Goal: Complete application form

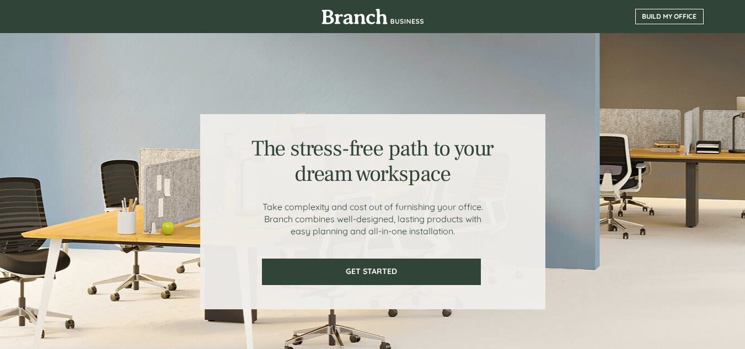
click at [676, 14] on span "BUILD MY OFFICE" at bounding box center [669, 17] width 67 height 8
click at [675, 21] on link "BUILD MY OFFICE" at bounding box center [670, 16] width 68 height 15
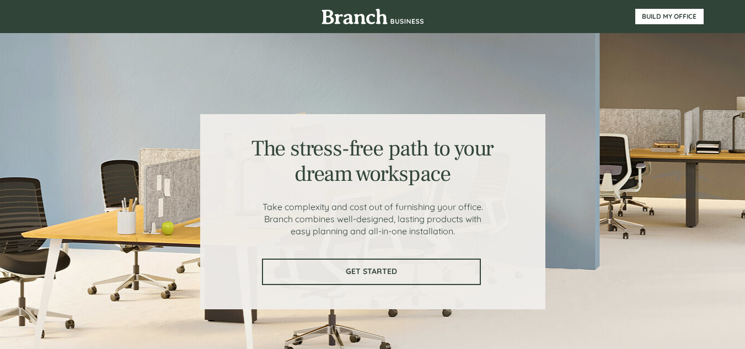
click at [392, 271] on span "GET STARTED" at bounding box center [371, 271] width 217 height 9
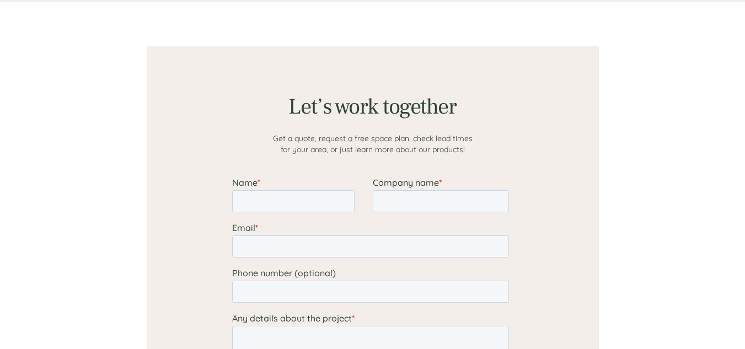
scroll to position [856, 0]
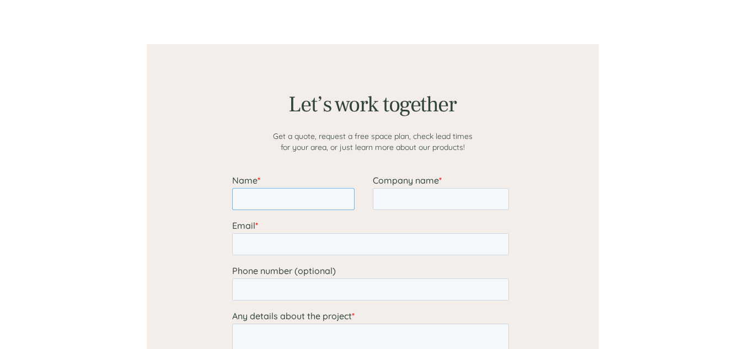
click at [287, 201] on input "Name *" at bounding box center [293, 199] width 122 height 22
type input "shabnum"
click at [398, 195] on input "Company name *" at bounding box center [440, 199] width 136 height 22
type input "Wipro"
click at [363, 237] on input "Email *" at bounding box center [370, 244] width 277 height 22
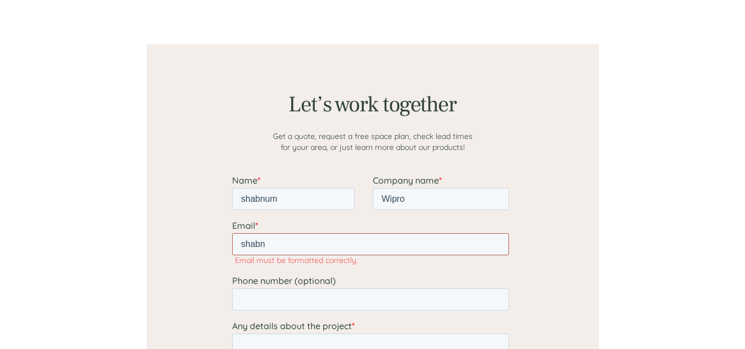
type input "shabnum.ara@wipro.com"
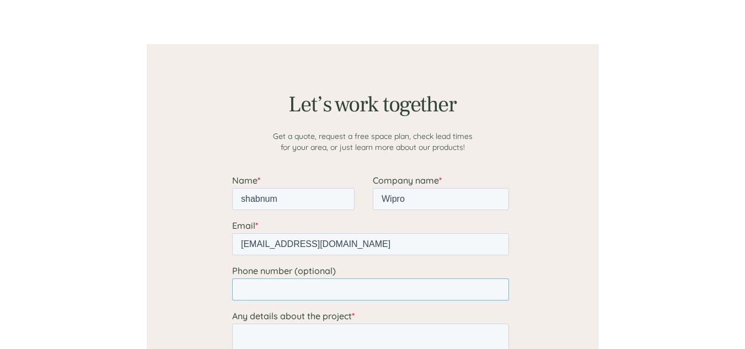
click at [312, 297] on input "Phone number (optional)" at bounding box center [370, 290] width 277 height 22
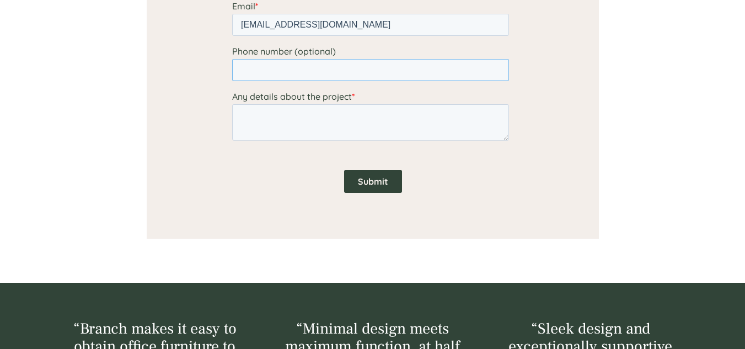
scroll to position [1077, 0]
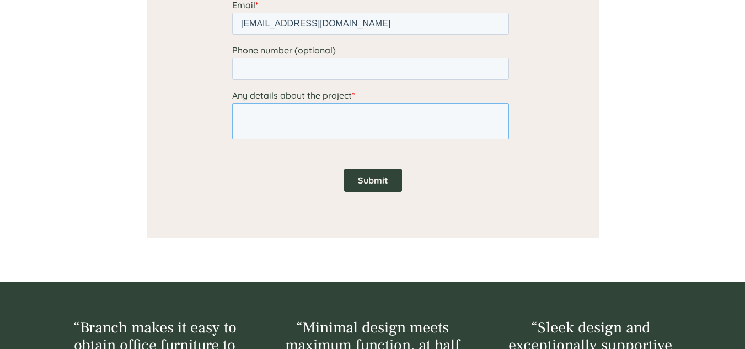
click at [294, 124] on textarea "Any details about the project *" at bounding box center [370, 121] width 277 height 36
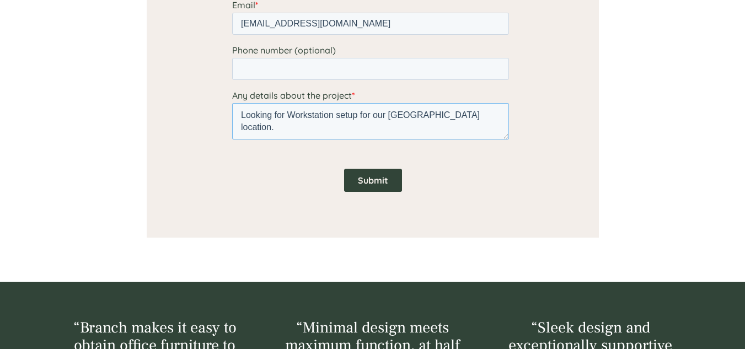
type textarea "Looking for Workstation setup for our Austin location."
click at [369, 180] on input "Submit" at bounding box center [373, 180] width 58 height 23
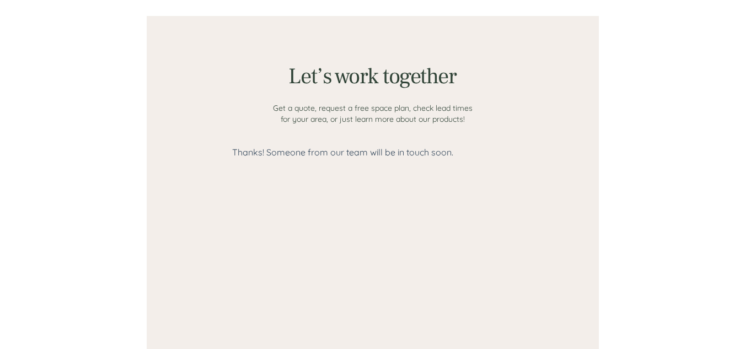
scroll to position [856, 0]
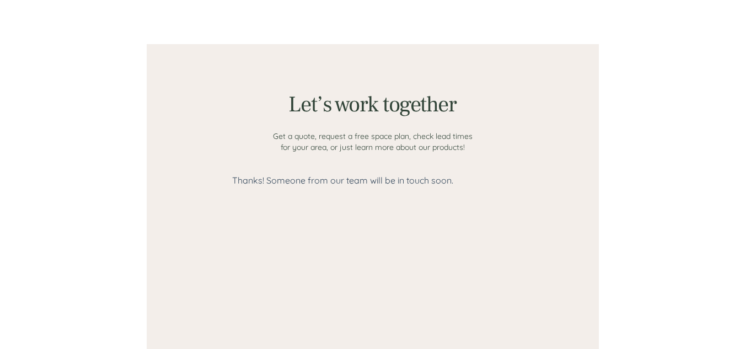
click at [94, 26] on div at bounding box center [373, 251] width 662 height 503
